Goal: Information Seeking & Learning: Check status

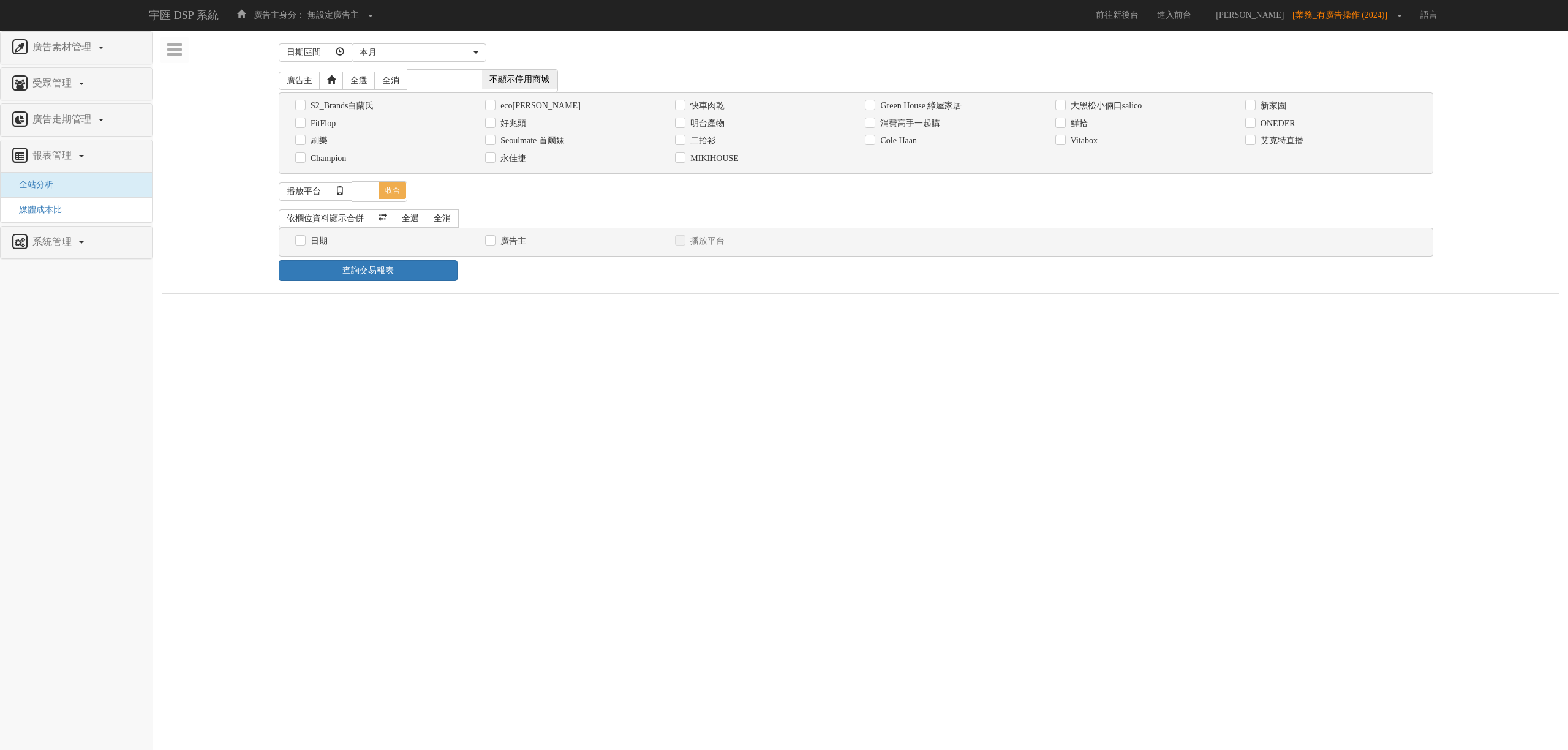
click at [934, 124] on label "消費高手一起購" at bounding box center [909, 123] width 63 height 12
click at [873, 124] on input "消費高手一起購" at bounding box center [869, 123] width 8 height 8
checkbox input "true"
click at [328, 247] on div "日期" at bounding box center [381, 241] width 171 height 13
click at [326, 247] on label "日期" at bounding box center [317, 241] width 20 height 12
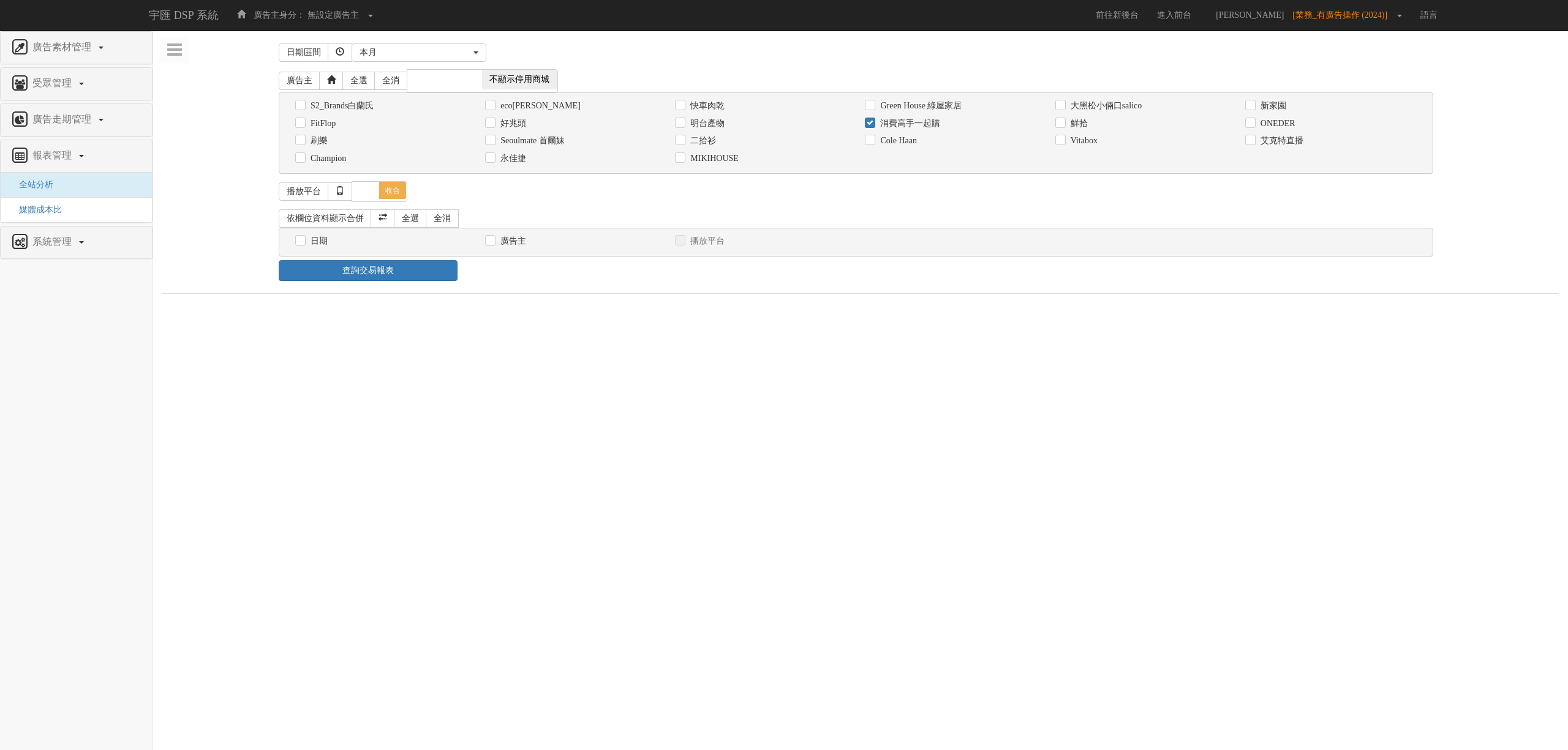
click at [303, 245] on input "日期" at bounding box center [299, 241] width 8 height 8
checkbox input "true"
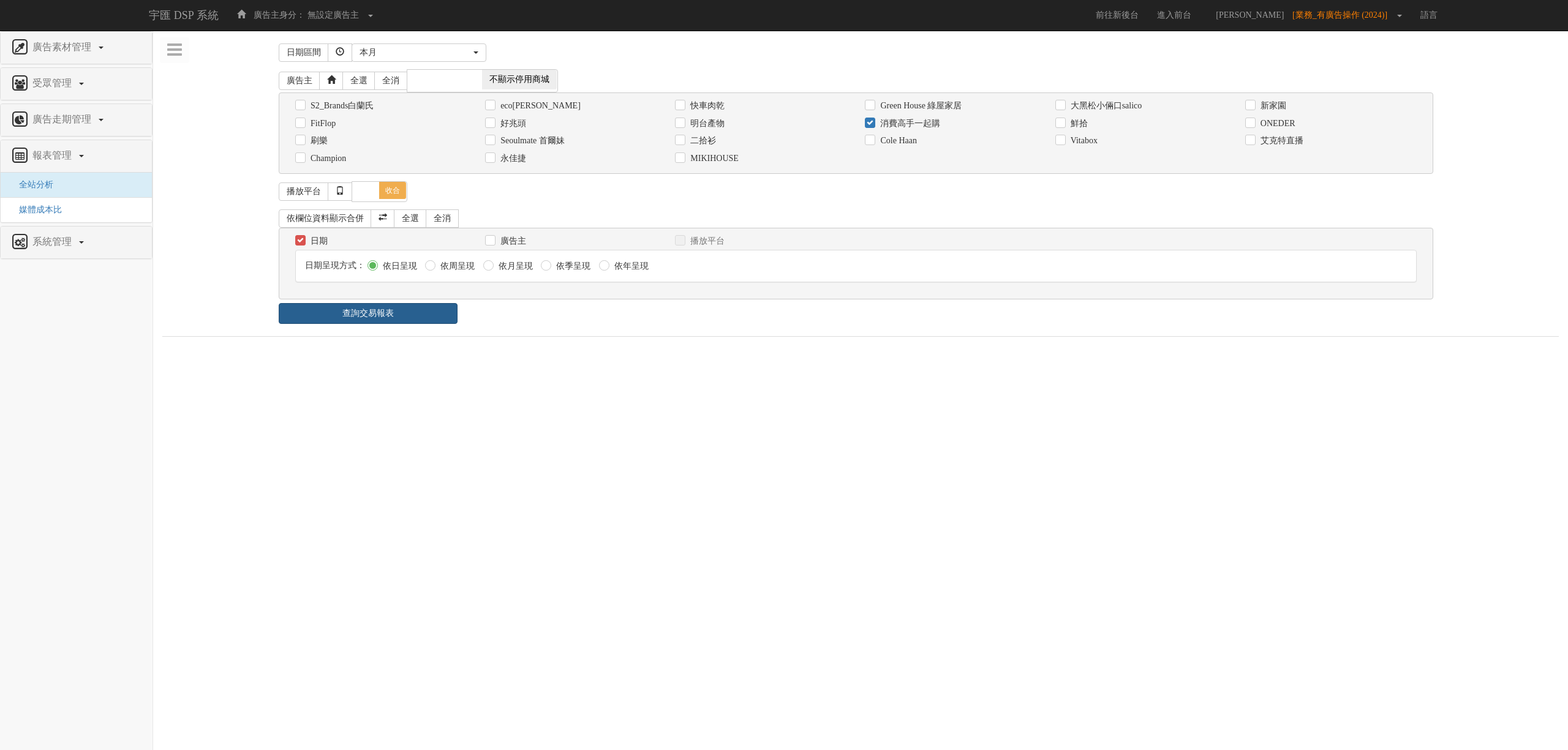
click at [371, 309] on link "查詢交易報表" at bounding box center [368, 313] width 179 height 21
click at [642, 356] on ul "報表 1 - ×" at bounding box center [861, 351] width 1397 height 26
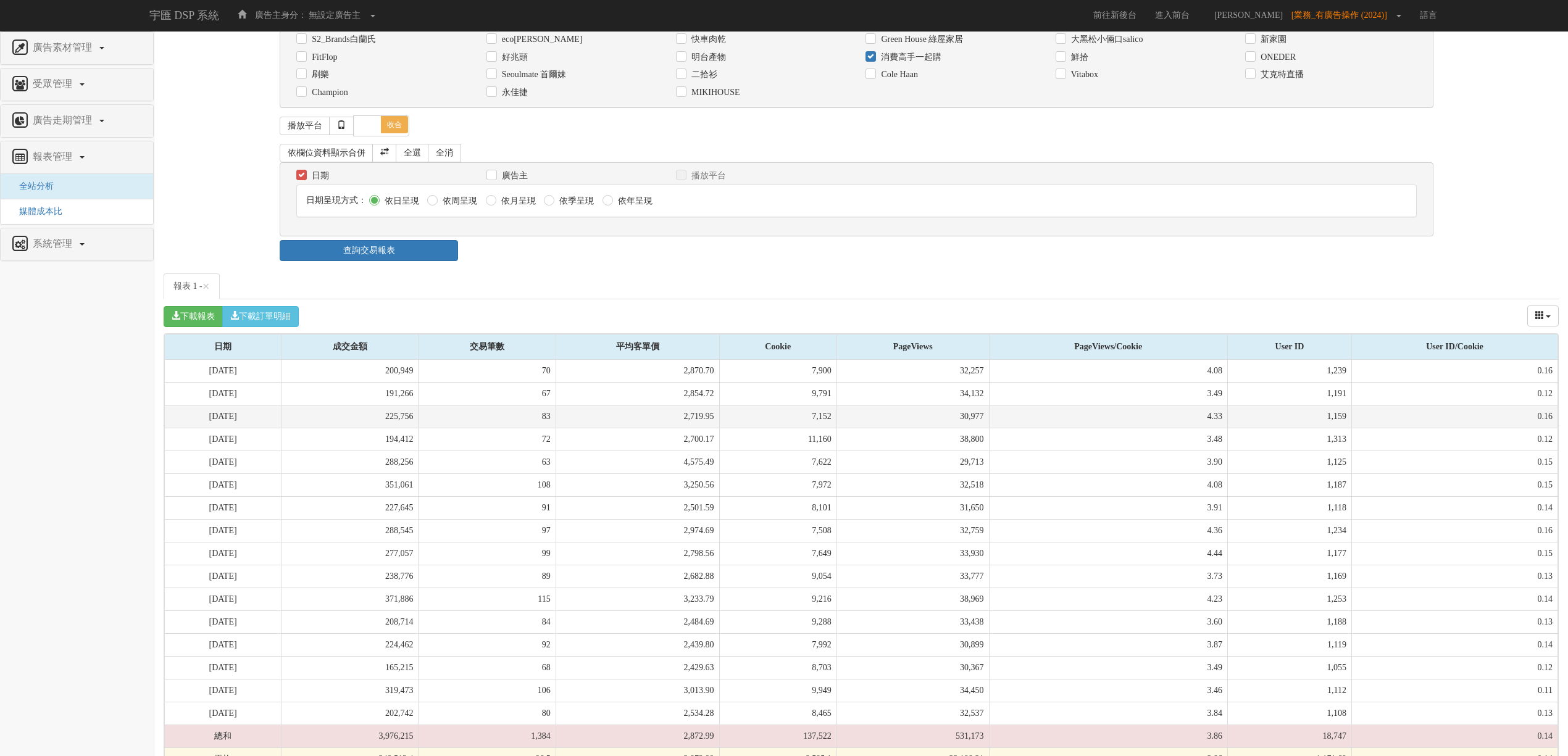
scroll to position [104, 0]
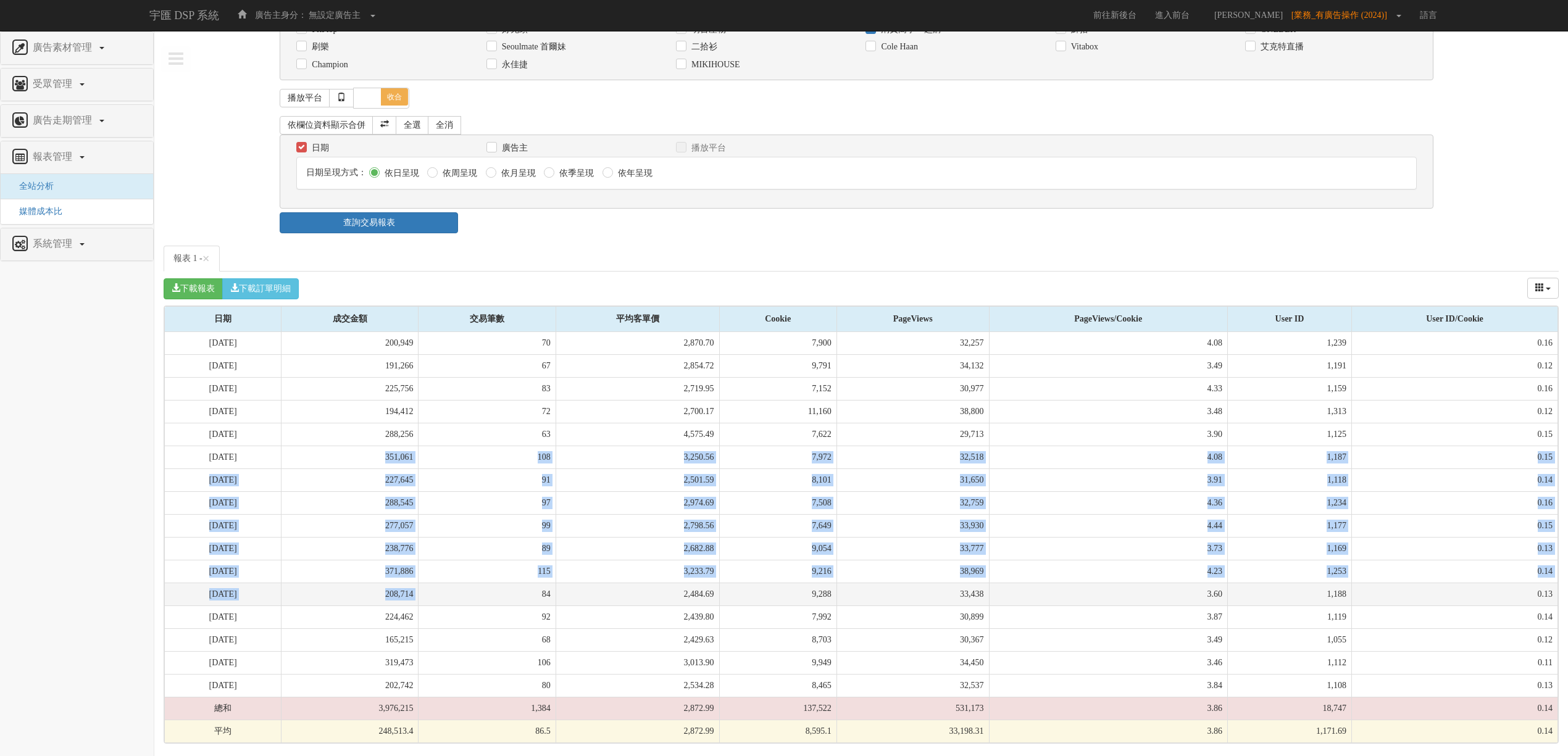
drag, startPoint x: 407, startPoint y: 464, endPoint x: 475, endPoint y: 588, distance: 141.4
click at [475, 588] on tbody "[DATE] 200,949 70 2,870.70 7,900 32,257 4.08 1,239 0.16 [DATE] 191,266 67 2,854…" at bounding box center [861, 537] width 1393 height 411
click at [475, 588] on td "84" at bounding box center [487, 594] width 137 height 23
drag, startPoint x: 487, startPoint y: 578, endPoint x: 500, endPoint y: 646, distance: 69.2
click at [500, 646] on tbody "[DATE] 200,949 70 2,870.70 7,900 32,257 4.08 1,239 0.16 [DATE] 191,266 67 2,854…" at bounding box center [861, 537] width 1393 height 411
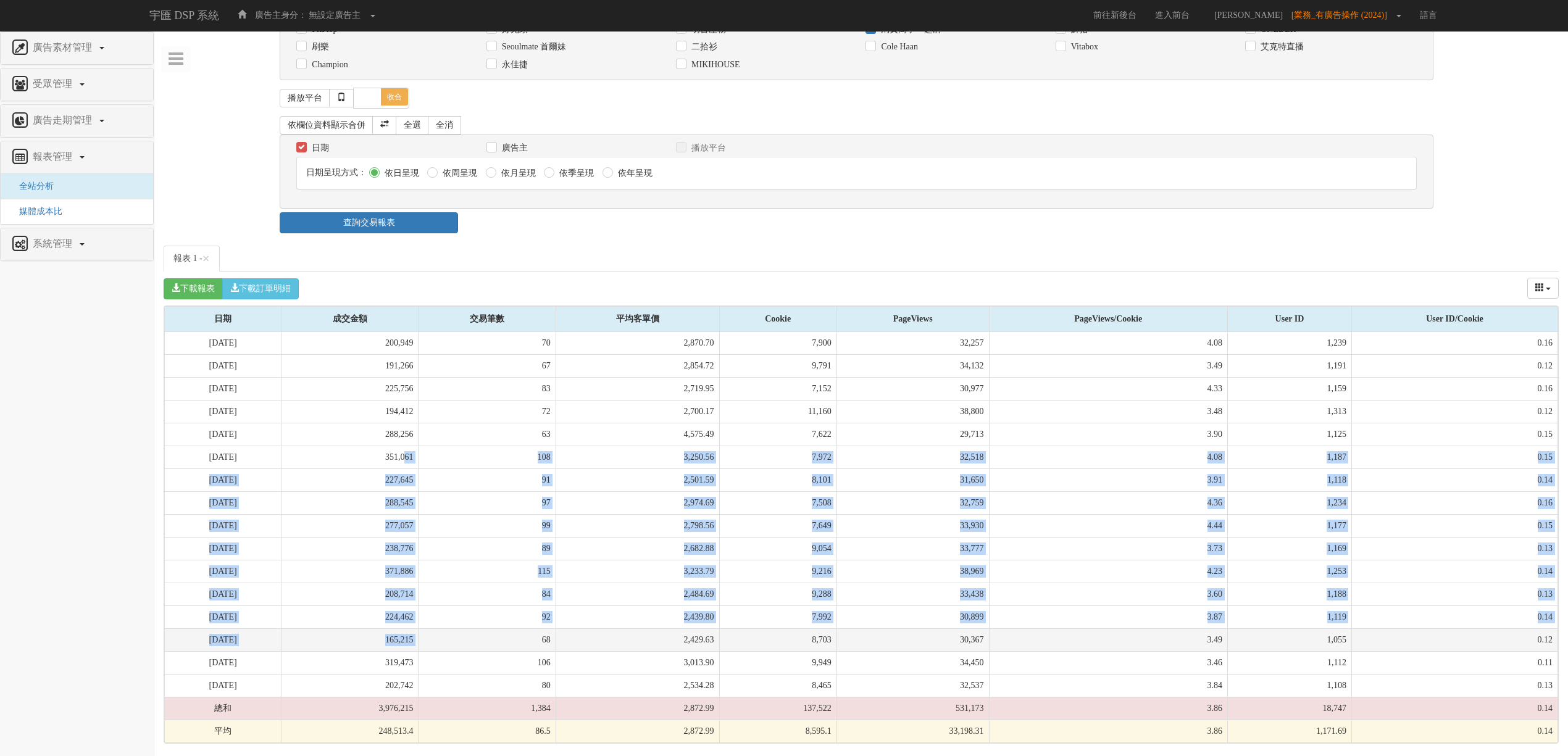
click at [500, 646] on td "68" at bounding box center [487, 639] width 137 height 23
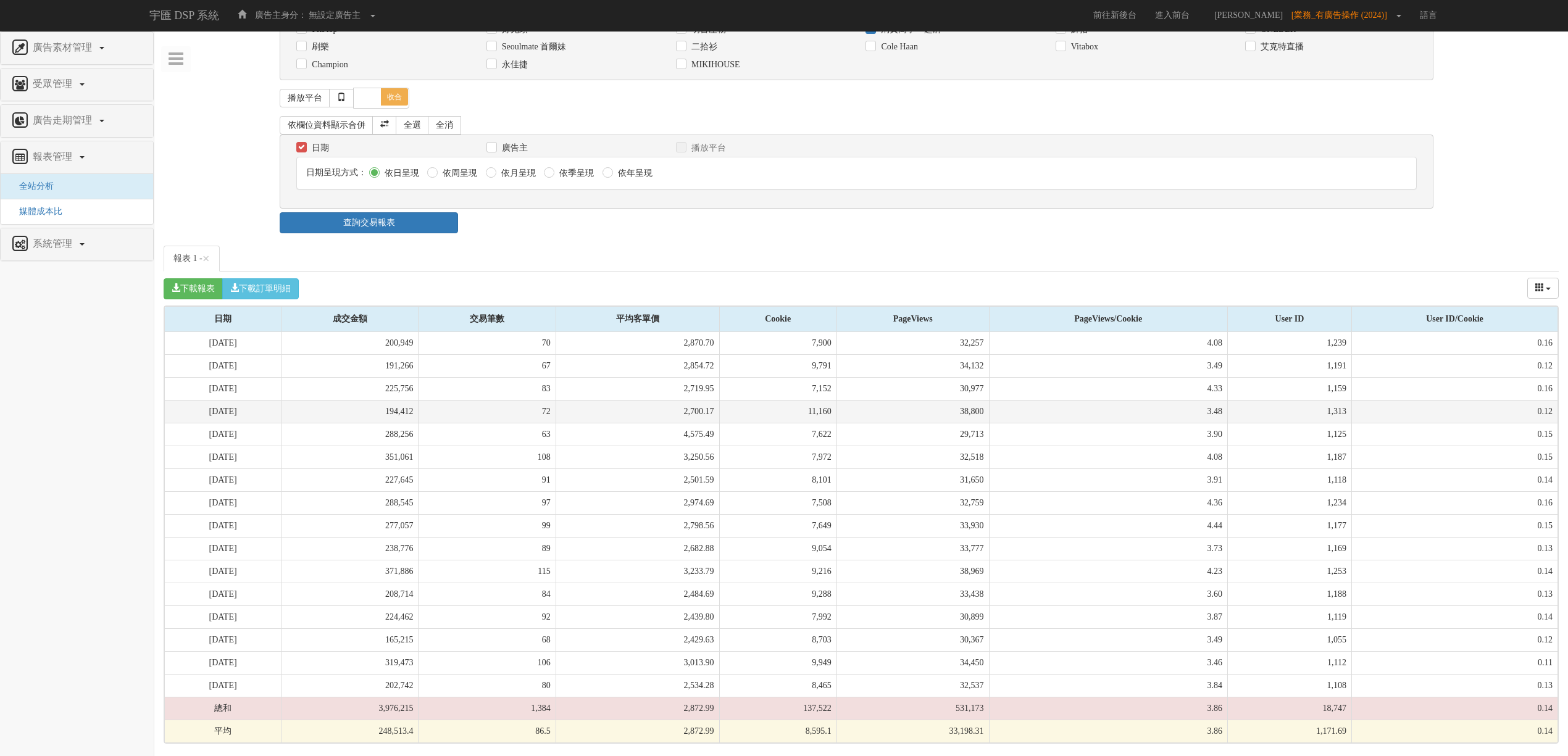
click at [515, 415] on td "72" at bounding box center [487, 411] width 137 height 23
click at [914, 400] on td "38,800" at bounding box center [912, 411] width 152 height 23
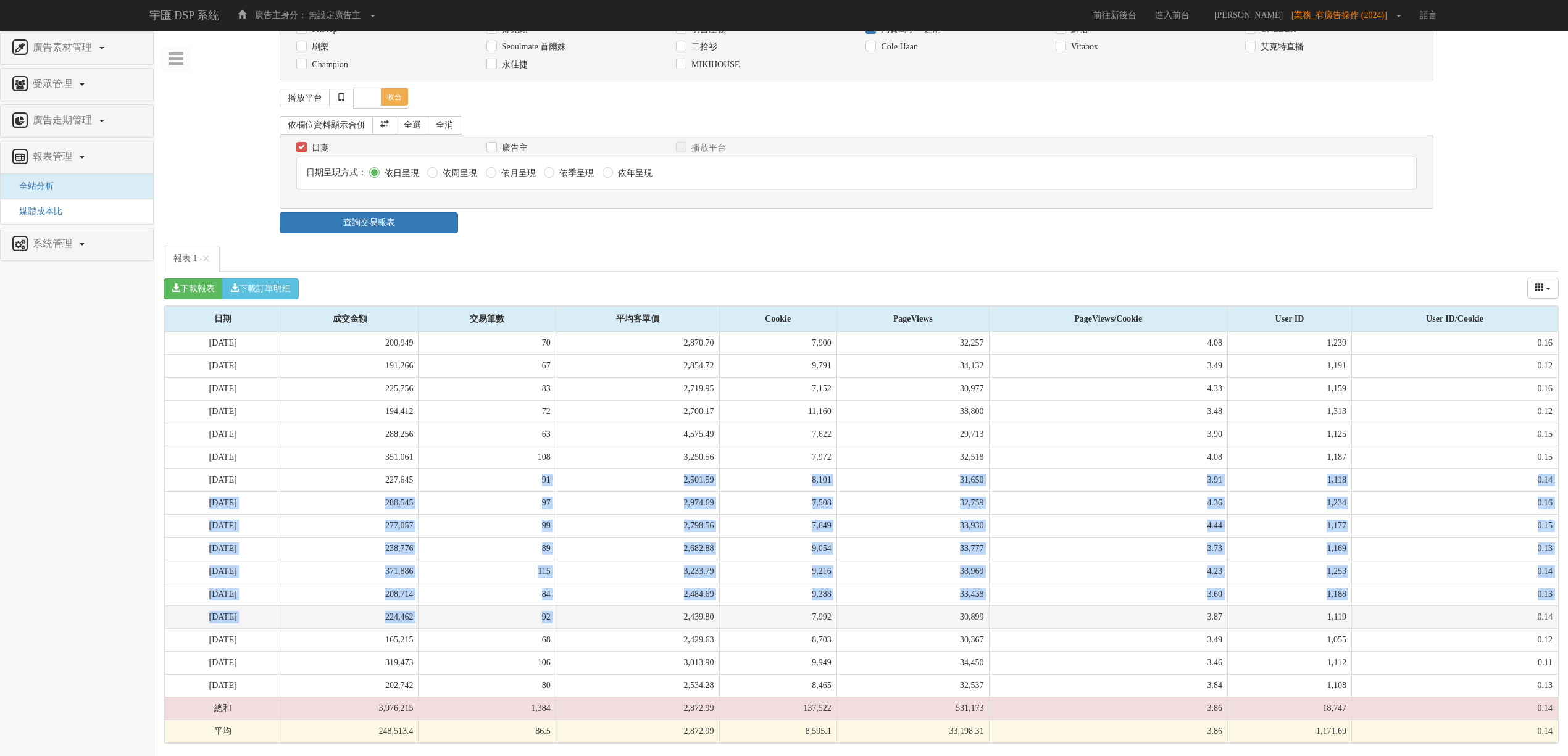
drag, startPoint x: 580, startPoint y: 610, endPoint x: 583, endPoint y: 625, distance: 15.3
click at [583, 625] on tbody "[DATE] 200,949 70 2,870.70 7,900 32,257 4.08 1,239 0.16 [DATE] 191,266 67 2,854…" at bounding box center [861, 537] width 1393 height 411
click at [583, 625] on td "2,439.80" at bounding box center [637, 617] width 164 height 23
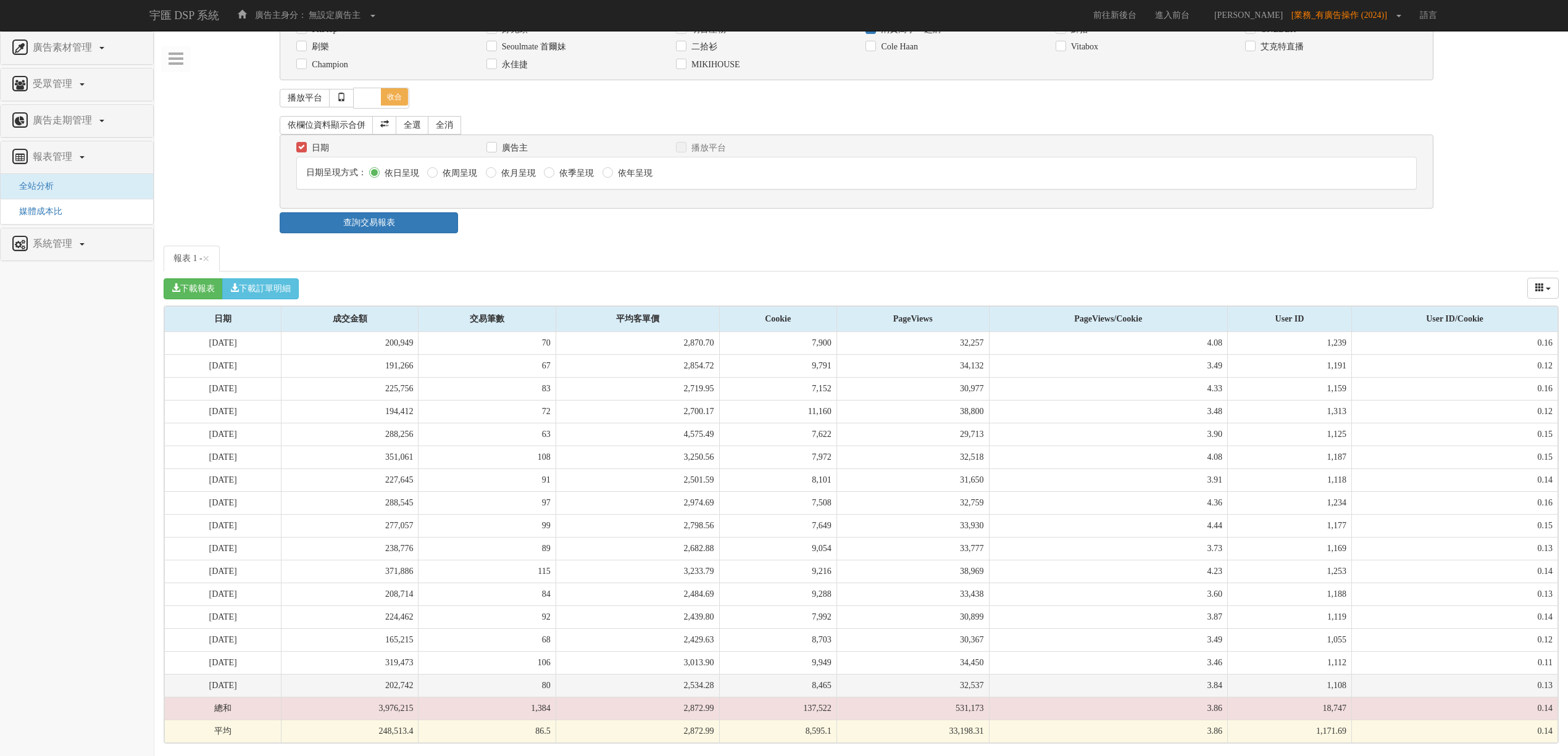
drag, startPoint x: 315, startPoint y: 536, endPoint x: 356, endPoint y: 687, distance: 156.5
click at [356, 687] on tbody "[DATE] 200,949 70 2,870.70 7,900 32,257 4.08 1,239 0.16 [DATE] 191,266 67 2,854…" at bounding box center [861, 537] width 1393 height 411
click at [356, 687] on td "202,742" at bounding box center [350, 685] width 137 height 23
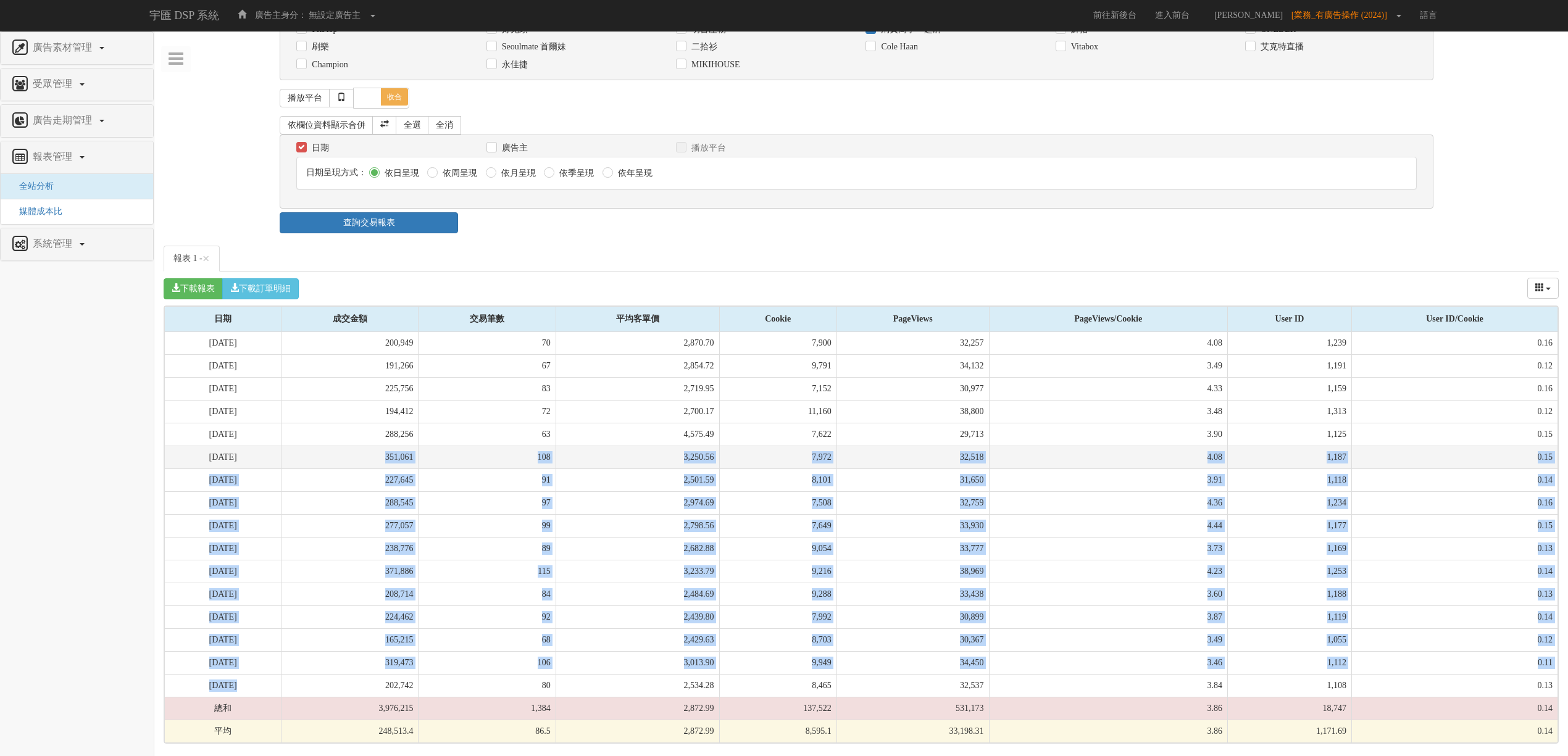
drag, startPoint x: 250, startPoint y: 683, endPoint x: 250, endPoint y: 452, distance: 231.0
click at [250, 452] on tbody "[DATE] 200,949 70 2,870.70 7,900 32,257 4.08 1,239 0.16 [DATE] 191,266 67 2,854…" at bounding box center [861, 537] width 1393 height 411
click at [250, 452] on td "[DATE]" at bounding box center [223, 457] width 117 height 23
drag, startPoint x: 250, startPoint y: 441, endPoint x: 250, endPoint y: 680, distance: 239.0
click at [250, 680] on tbody "[DATE] 200,949 70 2,870.70 7,900 32,257 4.08 1,239 0.16 [DATE] 191,266 67 2,854…" at bounding box center [861, 537] width 1393 height 411
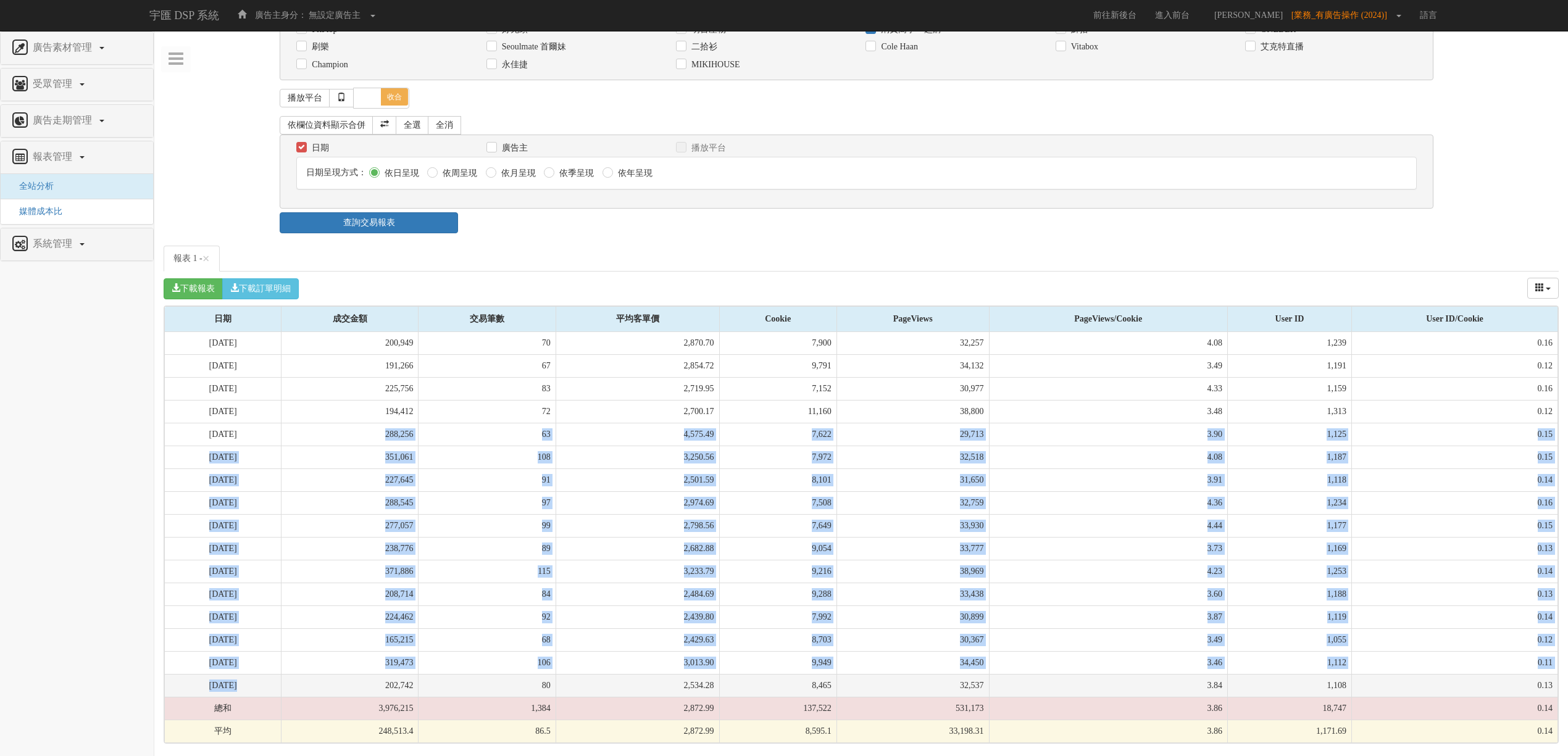
click at [250, 680] on td "[DATE]" at bounding box center [223, 685] width 117 height 23
drag, startPoint x: 250, startPoint y: 680, endPoint x: 250, endPoint y: 443, distance: 237.0
click at [250, 443] on tbody "[DATE] 200,949 70 2,870.70 7,900 32,257 4.08 1,239 0.16 [DATE] 191,266 67 2,854…" at bounding box center [861, 537] width 1393 height 411
click at [250, 445] on td "[DATE]" at bounding box center [223, 457] width 117 height 23
